Goal: Check status

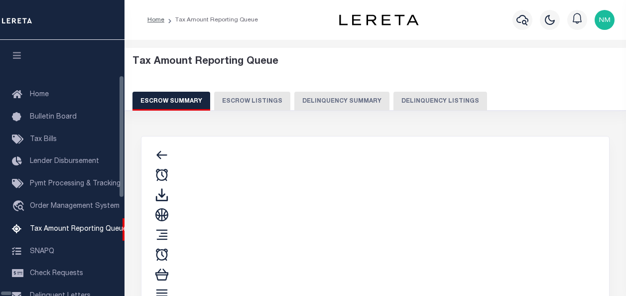
select select "100"
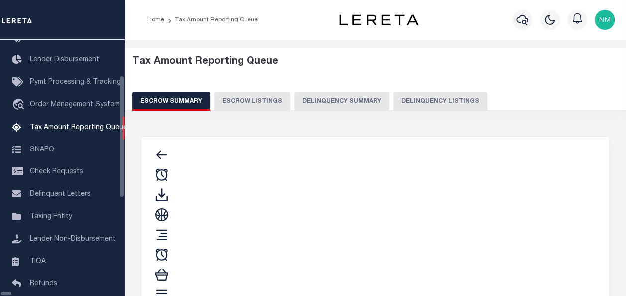
select select "100"
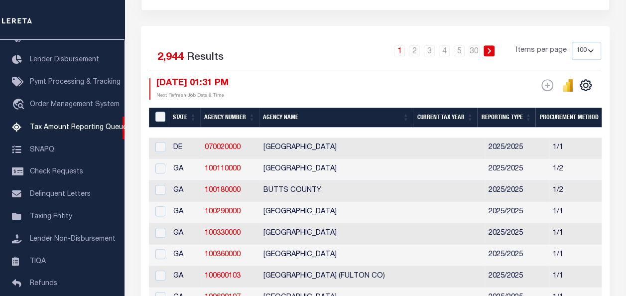
scroll to position [199, 0]
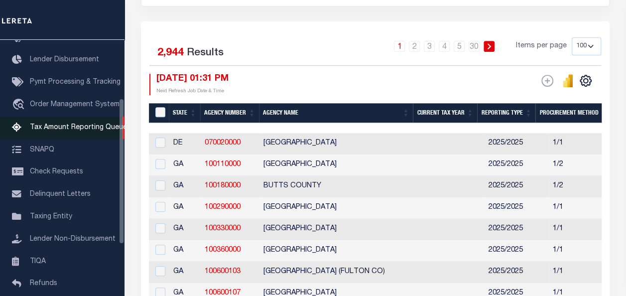
click at [64, 131] on span "Tax Amount Reporting Queue" at bounding box center [78, 127] width 97 height 7
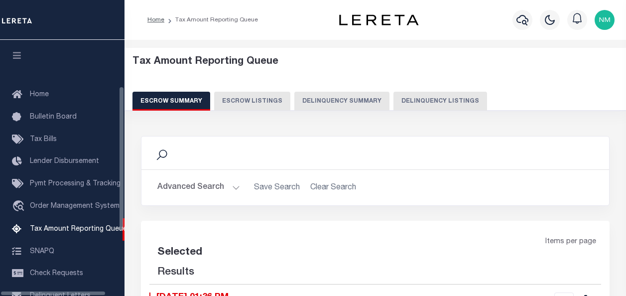
select select "100"
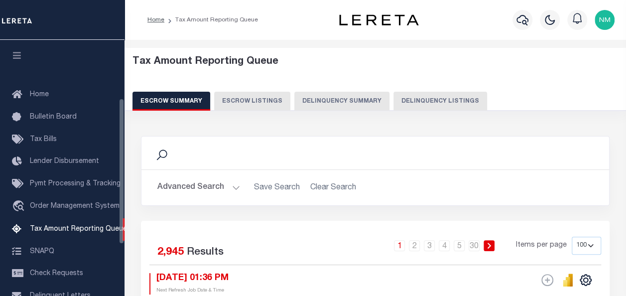
scroll to position [102, 0]
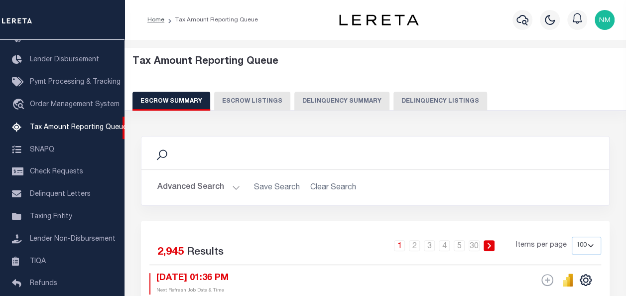
click at [409, 107] on button "Delinquency Listings" at bounding box center [440, 101] width 94 height 19
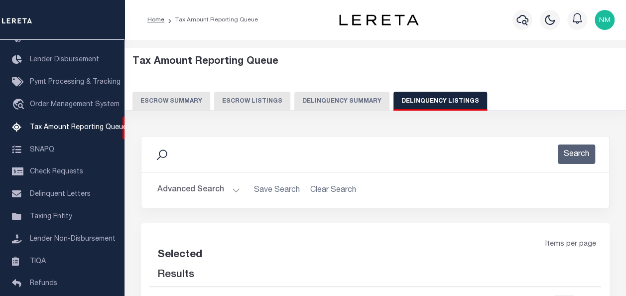
select select "100"
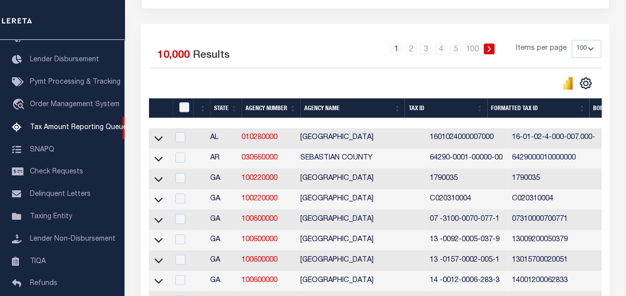
scroll to position [0, 0]
